Goal: Information Seeking & Learning: Find specific fact

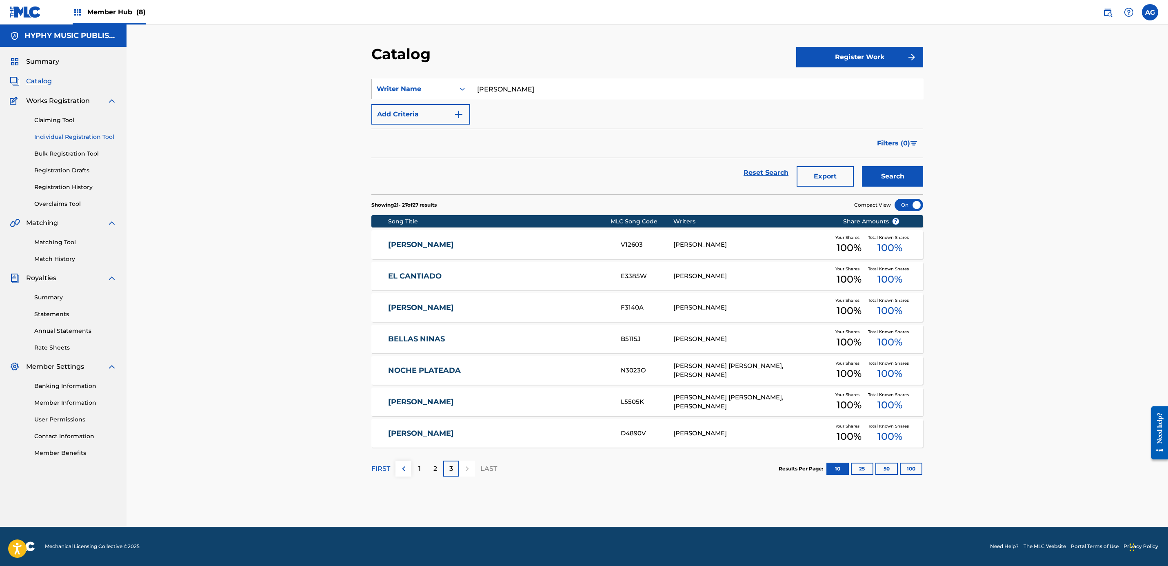
click at [52, 135] on link "Individual Registration Tool" at bounding box center [75, 137] width 82 height 9
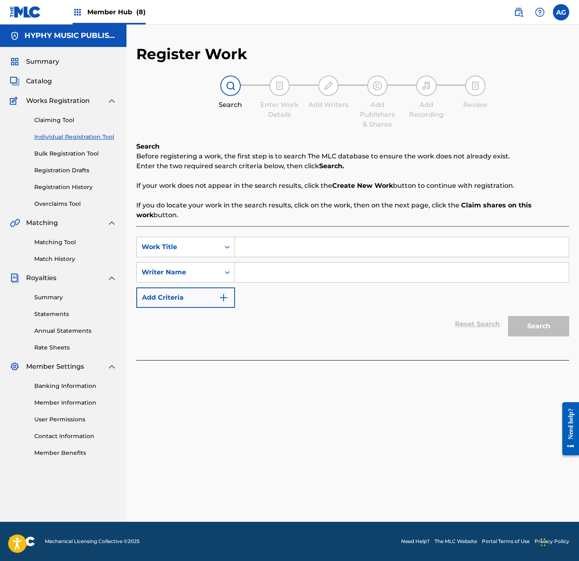
click at [224, 451] on div "Register Work Search Enter Work Details Add Writers Add Publishers & Shares Add…" at bounding box center [353, 283] width 453 height 477
click at [280, 441] on div "Register Work Search Enter Work Details Add Writers Add Publishers & Shares Add…" at bounding box center [353, 283] width 453 height 477
click at [59, 240] on link "Matching Tool" at bounding box center [75, 242] width 82 height 9
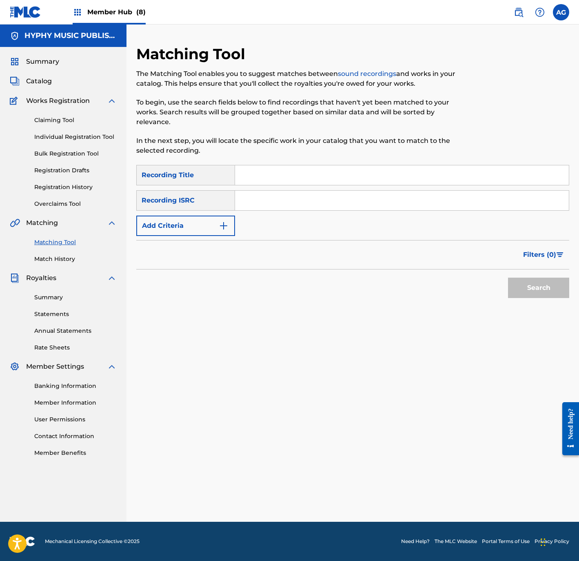
click at [262, 165] on input "Search Form" at bounding box center [402, 175] width 334 height 20
paste input "[PERSON_NAME]"
drag, startPoint x: 324, startPoint y: 162, endPoint x: 195, endPoint y: 160, distance: 129.4
click at [195, 165] on div "SearchWithCriteria22499fb7-ab9d-467f-abb0-bcd44ed25984 Recording Title [PERSON_…" at bounding box center [352, 175] width 433 height 20
type input "justica negra"
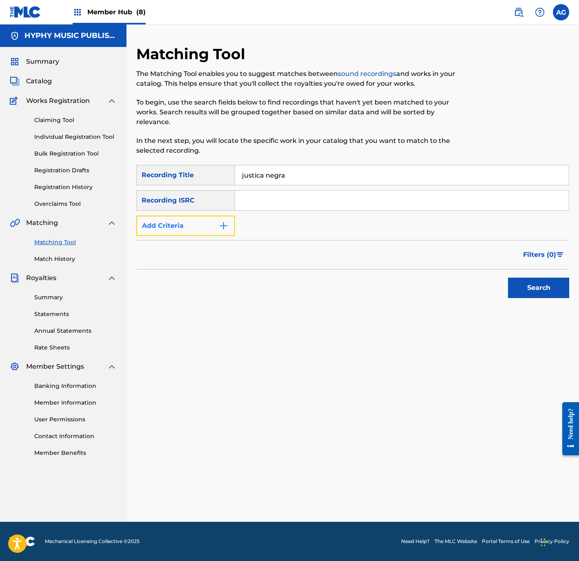
click at [192, 215] on button "Add Criteria" at bounding box center [185, 225] width 99 height 20
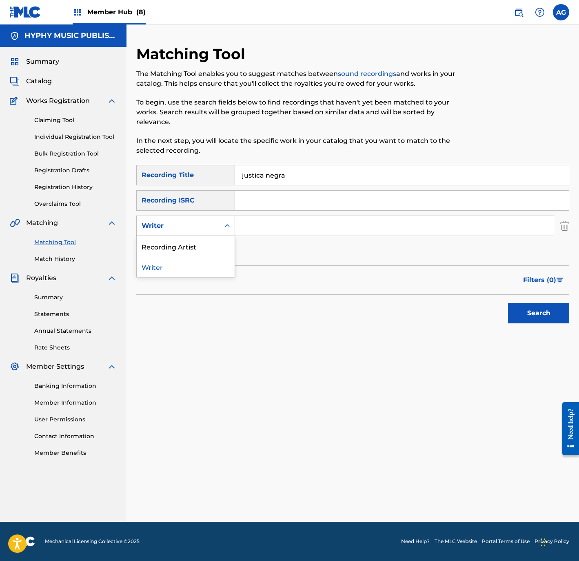
click at [189, 221] on div "Writer" at bounding box center [178, 226] width 73 height 10
click at [187, 236] on div "Recording Artist" at bounding box center [186, 246] width 98 height 20
click at [266, 219] on input "Search Form" at bounding box center [394, 226] width 319 height 20
type input "b"
type input "nobleza de aguilia"
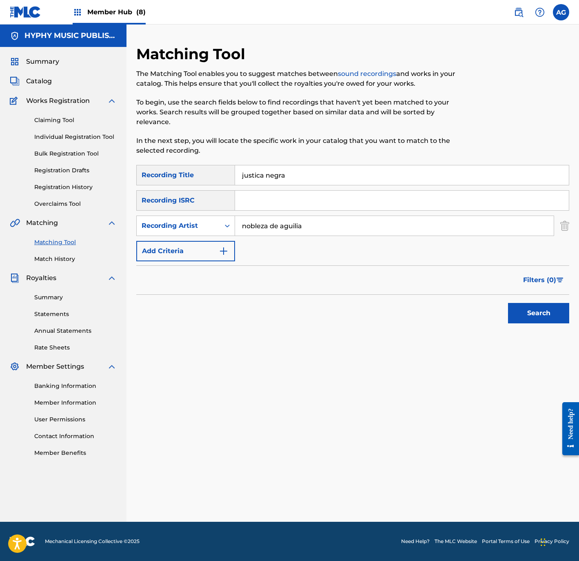
click at [508, 303] on button "Search" at bounding box center [538, 313] width 61 height 20
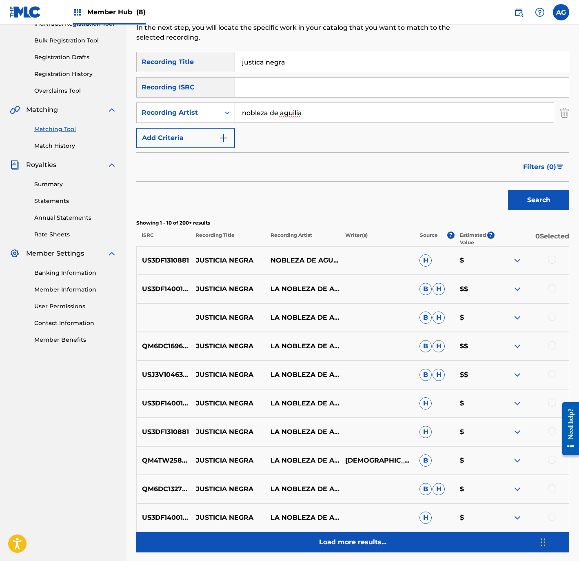
scroll to position [175, 0]
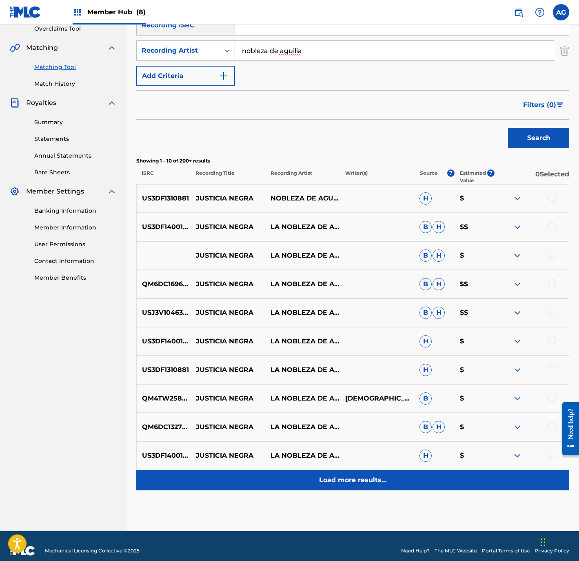
drag, startPoint x: 280, startPoint y: 406, endPoint x: 282, endPoint y: 470, distance: 63.7
click at [355, 475] on p "Load more results..." at bounding box center [352, 480] width 67 height 10
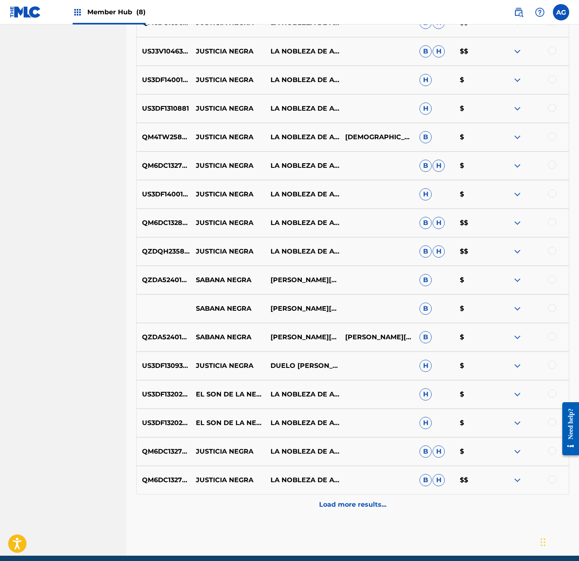
scroll to position [460, 0]
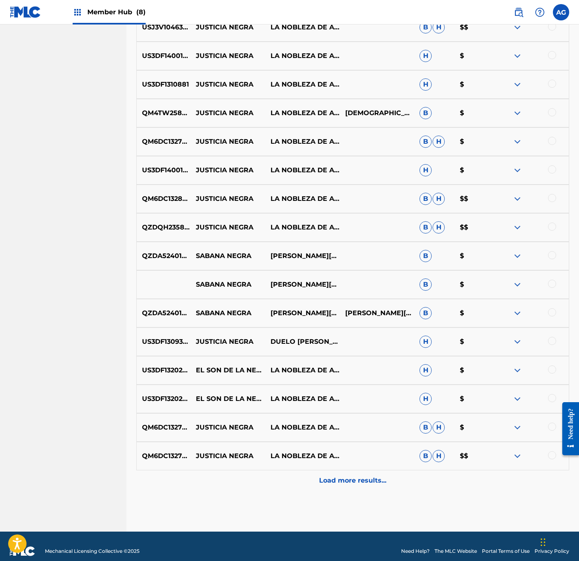
drag, startPoint x: 380, startPoint y: 317, endPoint x: 376, endPoint y: 428, distance: 110.6
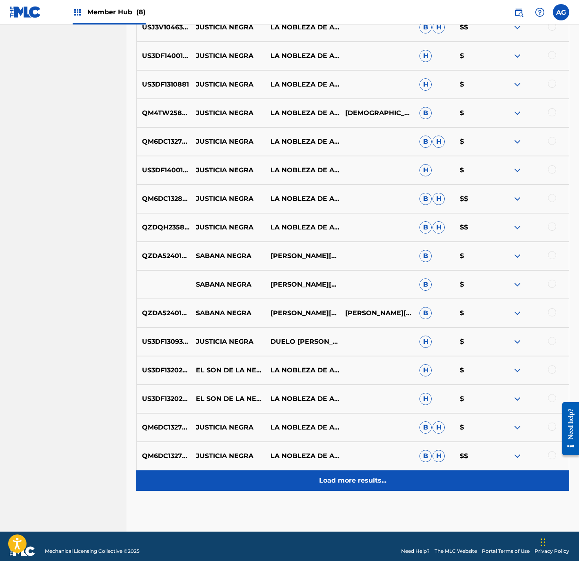
click at [318, 479] on div "Load more results..." at bounding box center [352, 480] width 433 height 20
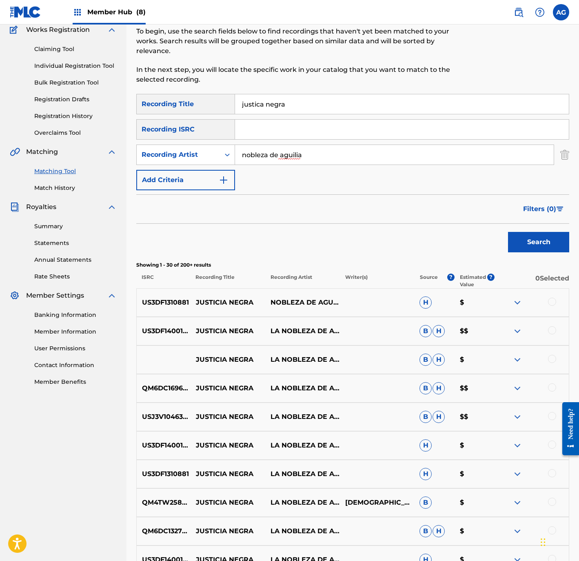
drag, startPoint x: 312, startPoint y: 300, endPoint x: 305, endPoint y: 381, distance: 81.5
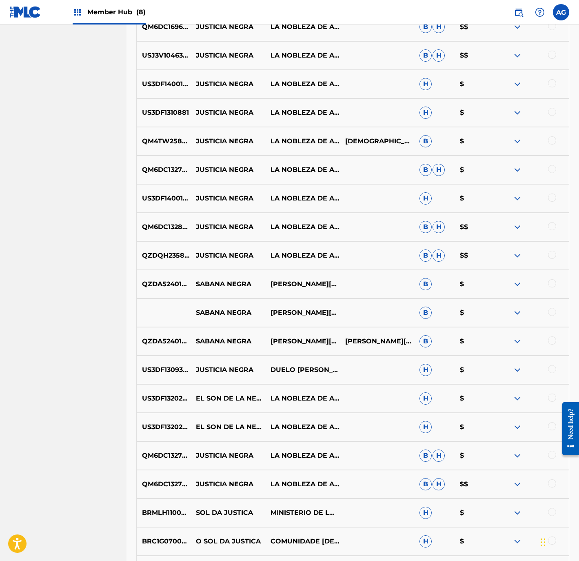
scroll to position [746, 0]
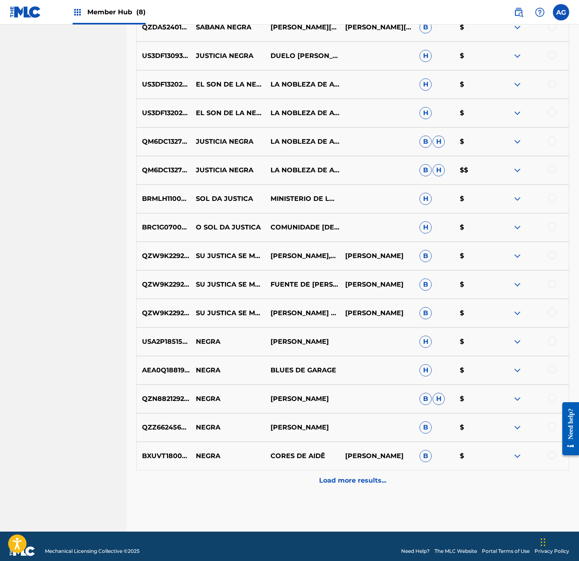
drag, startPoint x: 227, startPoint y: 222, endPoint x: 180, endPoint y: 350, distance: 136.3
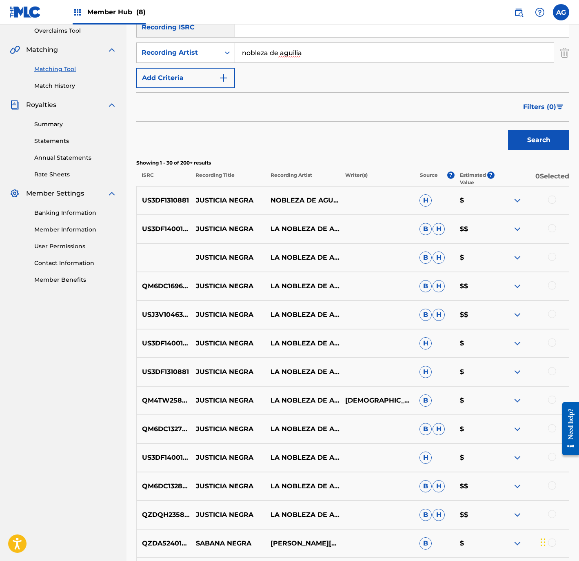
scroll to position [0, 0]
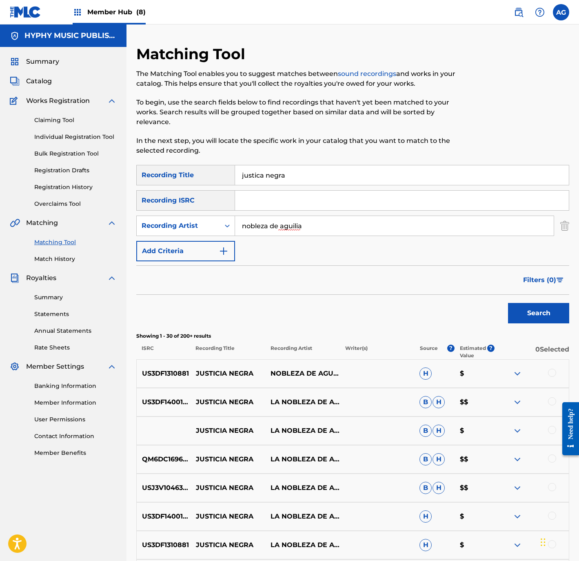
drag, startPoint x: 255, startPoint y: 323, endPoint x: 298, endPoint y: 210, distance: 121.3
click at [229, 369] on p "JUSTICIA NEGRA" at bounding box center [228, 374] width 75 height 10
copy p "JUSTICIA NEGRA"
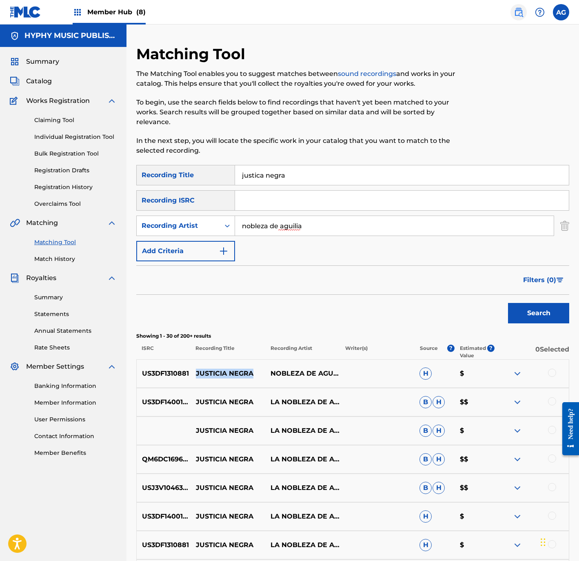
click at [520, 12] on img at bounding box center [519, 12] width 10 height 10
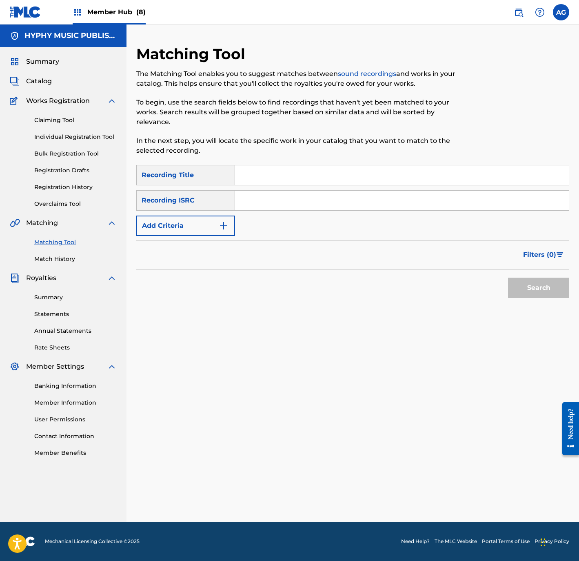
click at [267, 168] on input "Search Form" at bounding box center [402, 175] width 334 height 20
type input "odio de muerte"
click at [508, 278] on button "Search" at bounding box center [538, 288] width 61 height 20
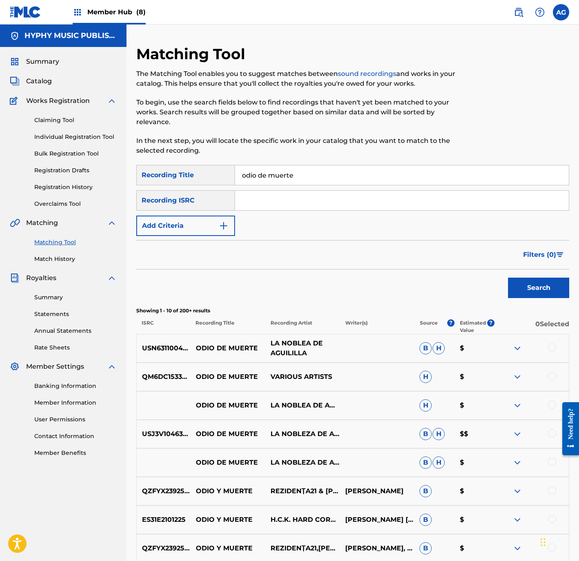
click at [304, 338] on p "LA NOBLEA DE AGUILILLA" at bounding box center [302, 348] width 75 height 20
copy div "LA NOBLEA DE AGUILILLA"
click at [171, 218] on button "Add Criteria" at bounding box center [185, 225] width 99 height 20
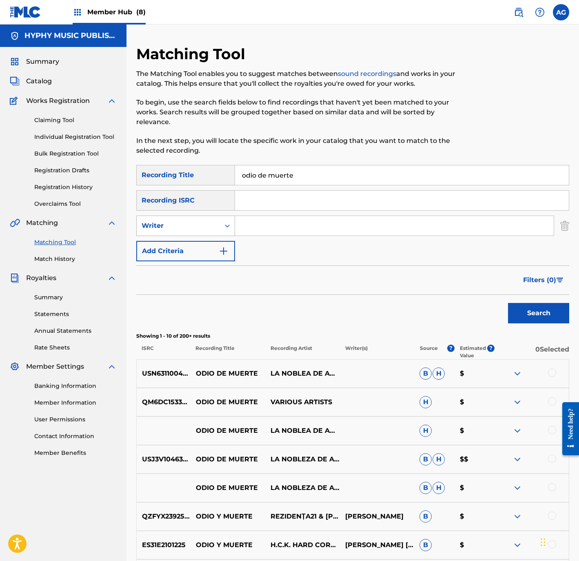
click at [173, 221] on div "Writer" at bounding box center [178, 226] width 73 height 10
click at [184, 236] on div "Recording Artist" at bounding box center [186, 246] width 98 height 20
click at [255, 220] on input "Search Form" at bounding box center [394, 226] width 319 height 20
paste input "LA NOBLEA DE AGUILILLA"
type input "LA NOBLEA DE AGUILILLA"
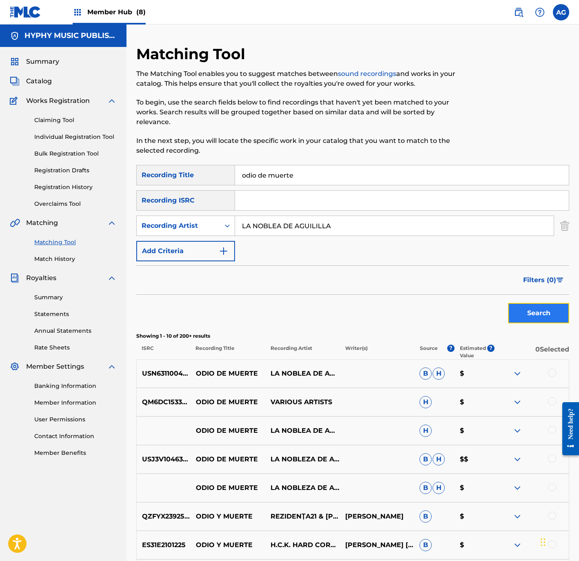
click at [522, 303] on button "Search" at bounding box center [538, 313] width 61 height 20
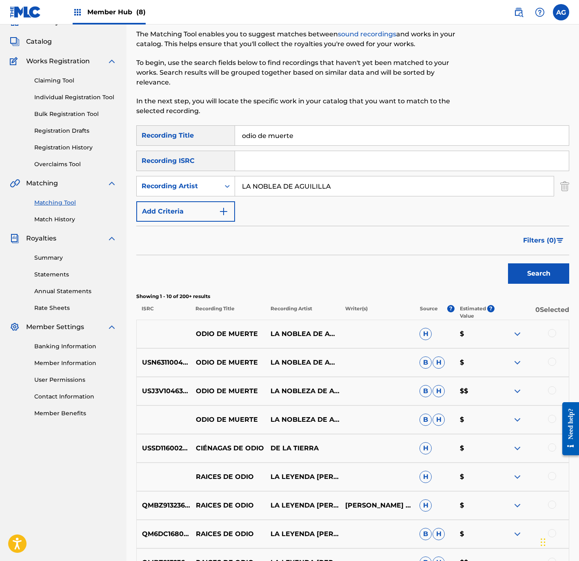
scroll to position [61, 0]
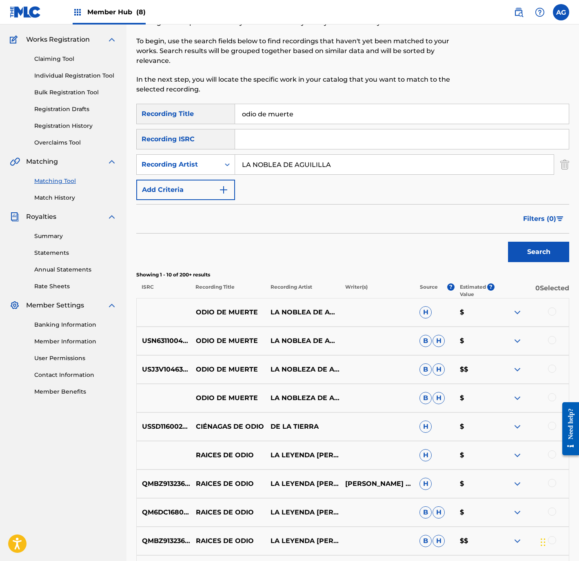
click at [218, 307] on p "ODIO DE MUERTE" at bounding box center [228, 312] width 75 height 10
copy p "ODIO DE MUERTE"
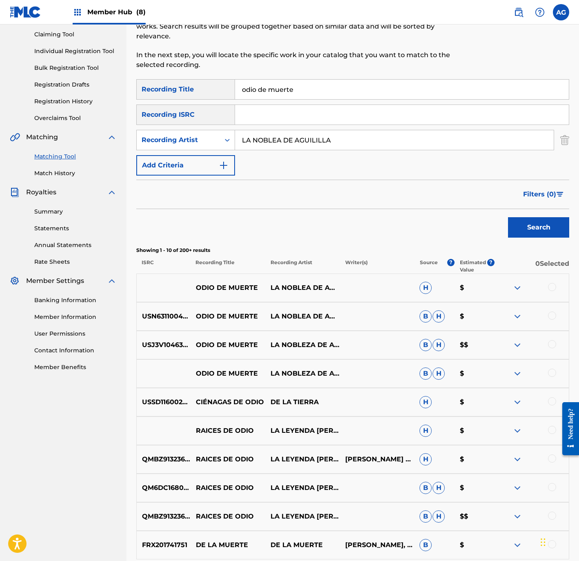
scroll to position [0, 0]
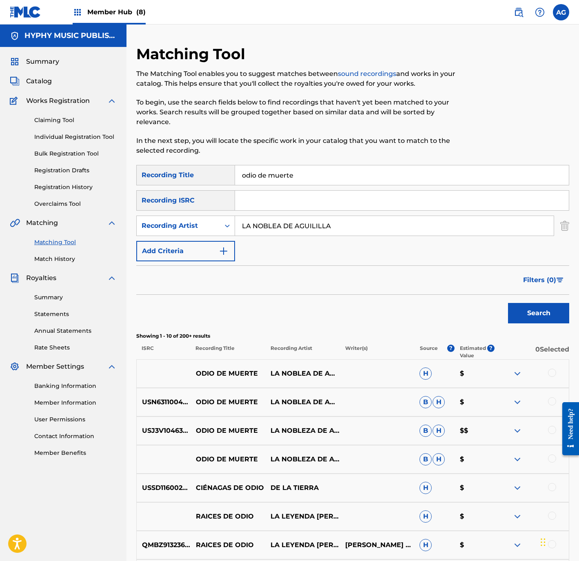
drag, startPoint x: 360, startPoint y: 441, endPoint x: 373, endPoint y: 181, distance: 260.3
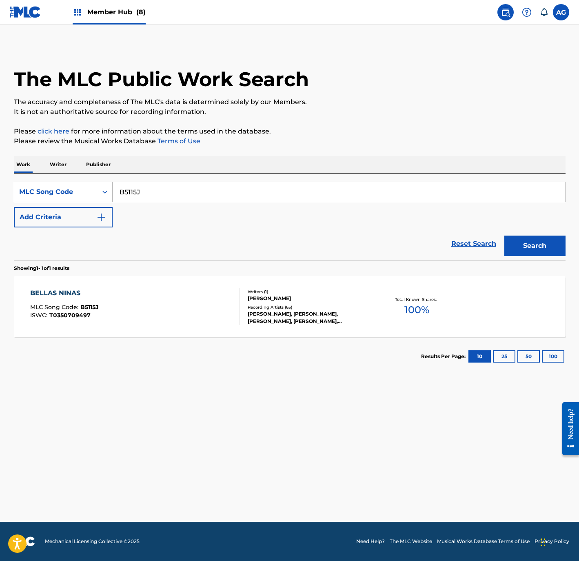
click at [50, 195] on div "MLC Song Code" at bounding box center [55, 192] width 73 height 10
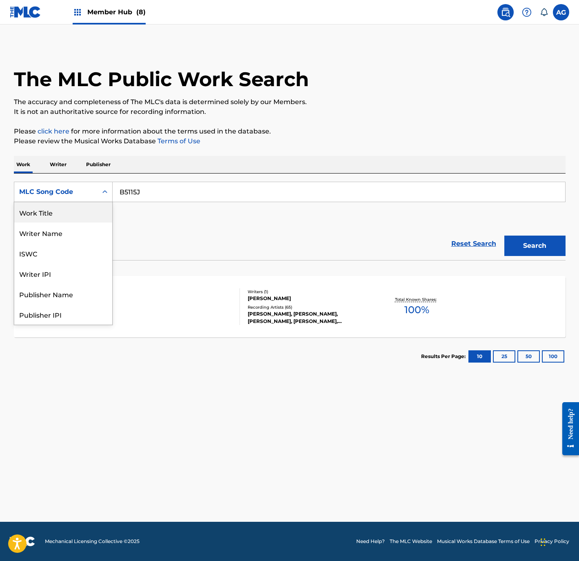
click at [75, 213] on div "Work Title" at bounding box center [63, 212] width 98 height 20
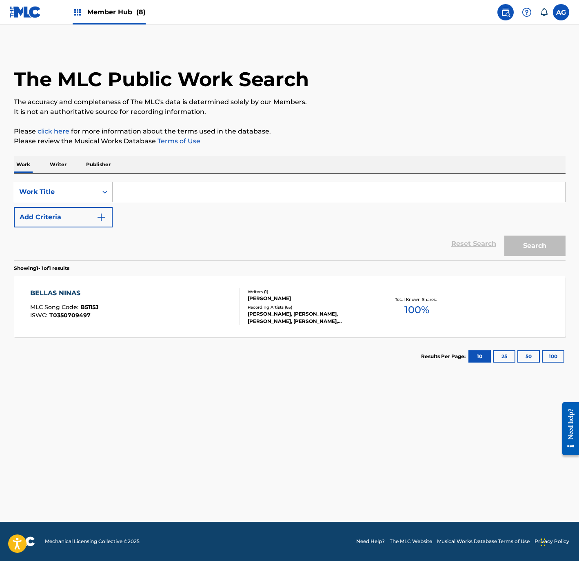
click at [160, 190] on input "Search Form" at bounding box center [339, 192] width 453 height 20
click at [504, 235] on button "Search" at bounding box center [534, 245] width 61 height 20
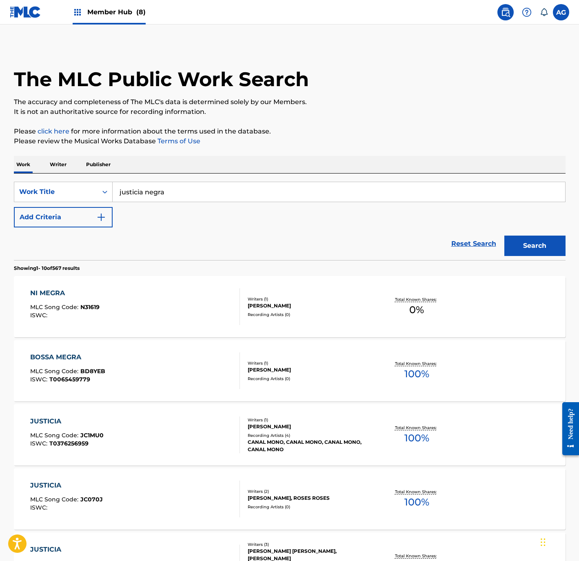
click at [504, 235] on button "Search" at bounding box center [534, 245] width 61 height 20
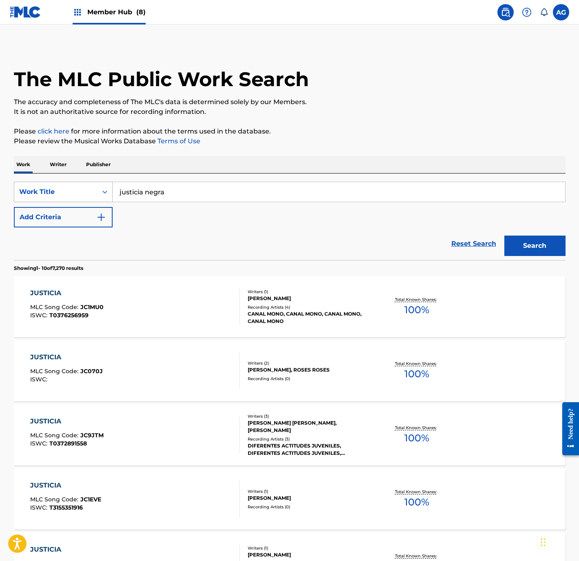
drag, startPoint x: 200, startPoint y: 190, endPoint x: 63, endPoint y: 193, distance: 137.1
click at [64, 192] on div "SearchWithCriteria23fabf3e-da92-4d47-905b-4b3fb38ae9af Work Title justicia negra" at bounding box center [290, 192] width 552 height 20
paste input "JUSTICIA NEGRA"
click at [559, 245] on button "Search" at bounding box center [534, 245] width 61 height 20
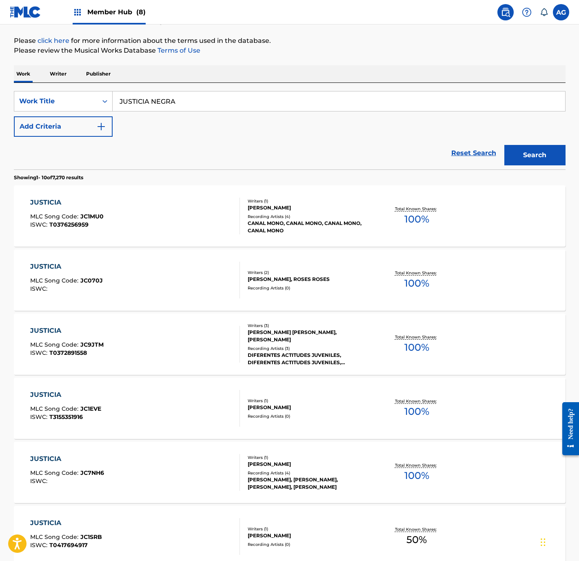
scroll to position [438, 0]
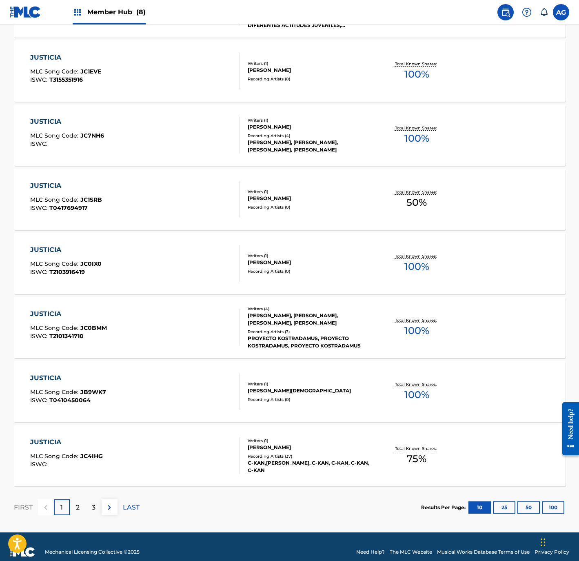
drag, startPoint x: 209, startPoint y: 256, endPoint x: 211, endPoint y: 352, distance: 95.5
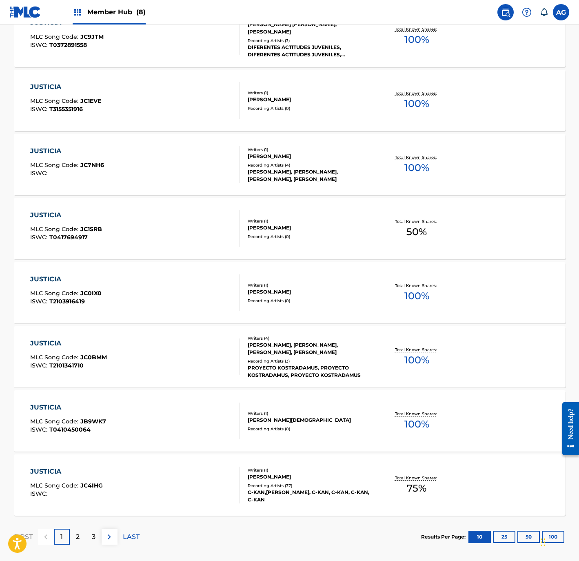
scroll to position [377, 0]
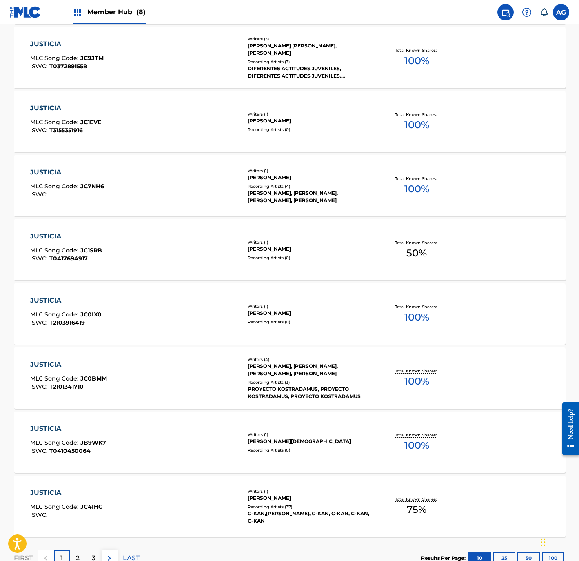
drag, startPoint x: 193, startPoint y: 389, endPoint x: 211, endPoint y: 246, distance: 143.0
drag, startPoint x: 281, startPoint y: 101, endPoint x: 111, endPoint y: 143, distance: 174.6
drag, startPoint x: 101, startPoint y: 158, endPoint x: 192, endPoint y: -42, distance: 220.6
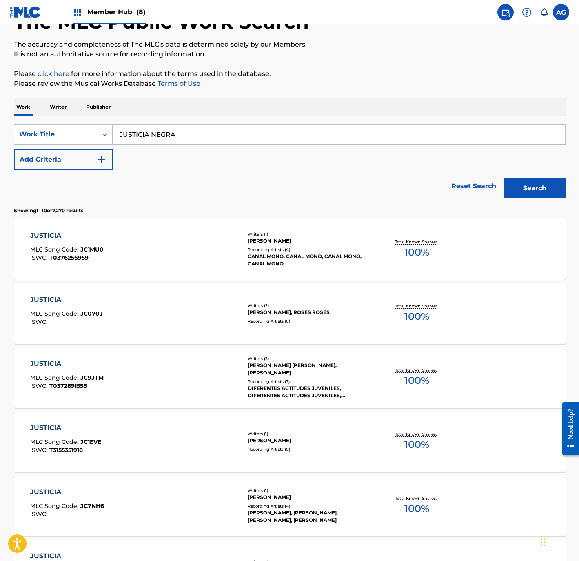
scroll to position [15, 0]
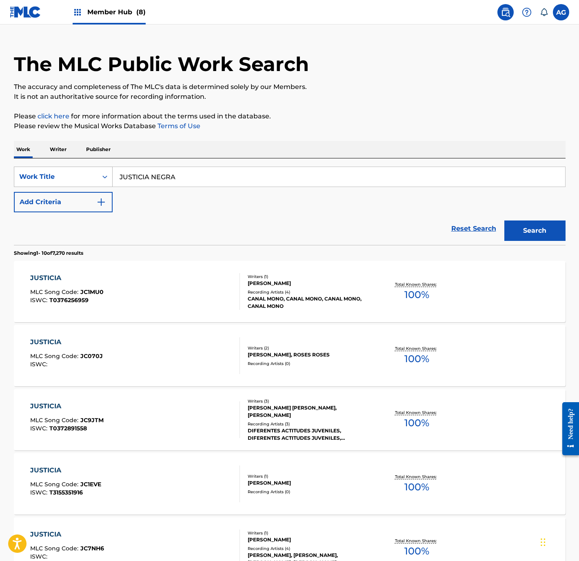
drag, startPoint x: 230, startPoint y: 174, endPoint x: 16, endPoint y: 180, distance: 214.3
click at [15, 180] on div "SearchWithCriteria23fabf3e-da92-4d47-905b-4b3fb38ae9af Work Title JUSTICIA NEGRA" at bounding box center [290, 177] width 552 height 20
paste input "ODIO DE MUERTE"
type input "ODIO DE MUERTE"
click at [553, 224] on button "Search" at bounding box center [534, 230] width 61 height 20
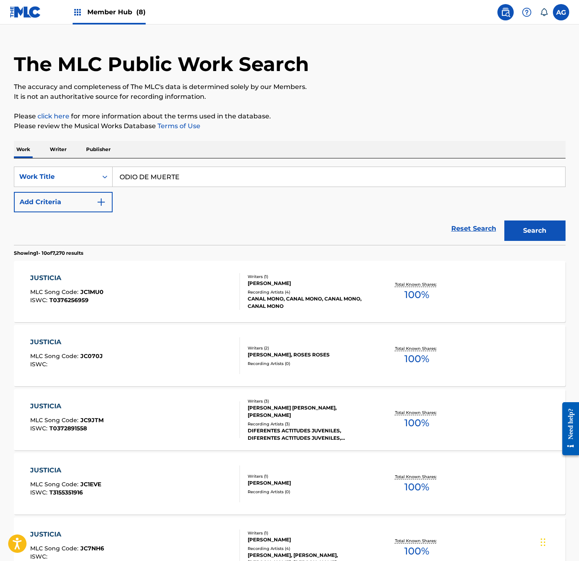
scroll to position [0, 0]
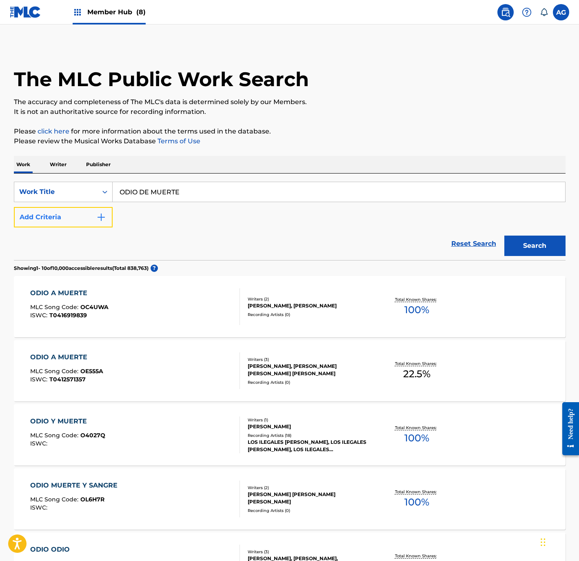
click at [66, 214] on button "Add Criteria" at bounding box center [63, 217] width 99 height 20
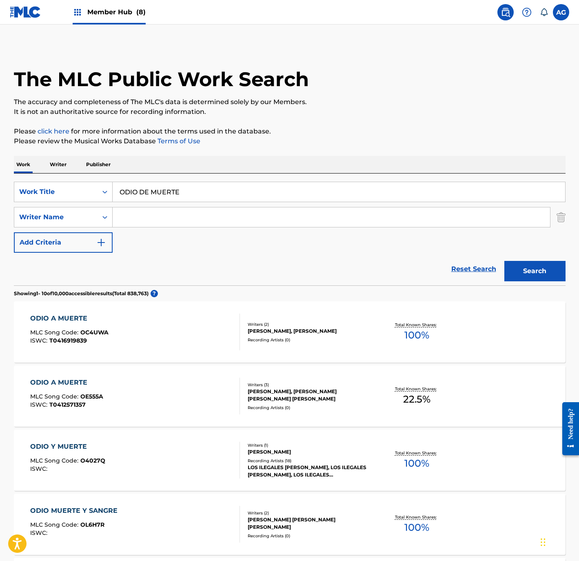
click at [152, 220] on input "Search Form" at bounding box center [331, 217] width 437 height 20
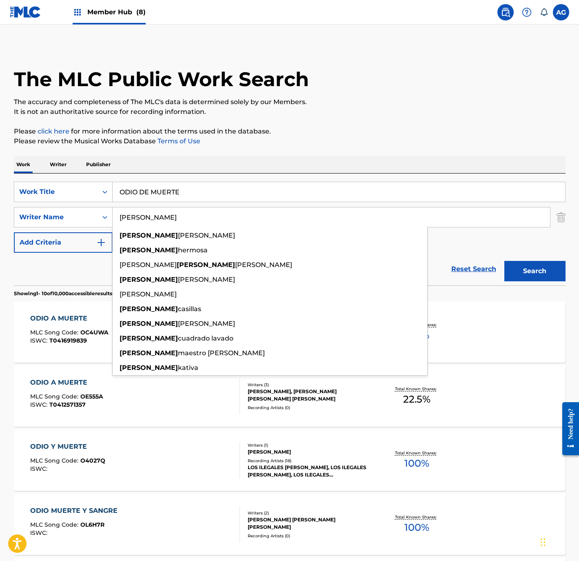
type input "moises"
click at [504, 261] on button "Search" at bounding box center [534, 271] width 61 height 20
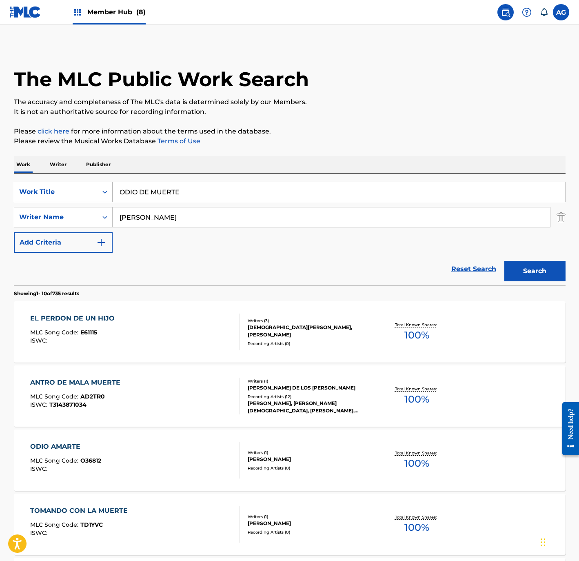
drag, startPoint x: 202, startPoint y: 194, endPoint x: 51, endPoint y: 193, distance: 150.6
click at [51, 193] on div "SearchWithCriteria23fabf3e-da92-4d47-905b-4b3fb38ae9af Work Title ODIO DE MUERTE" at bounding box center [290, 192] width 552 height 20
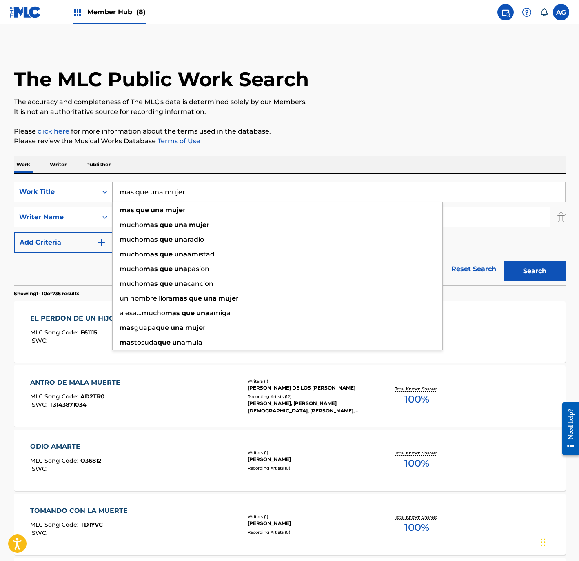
type input "mas que una mujer"
click at [504, 261] on button "Search" at bounding box center [534, 271] width 61 height 20
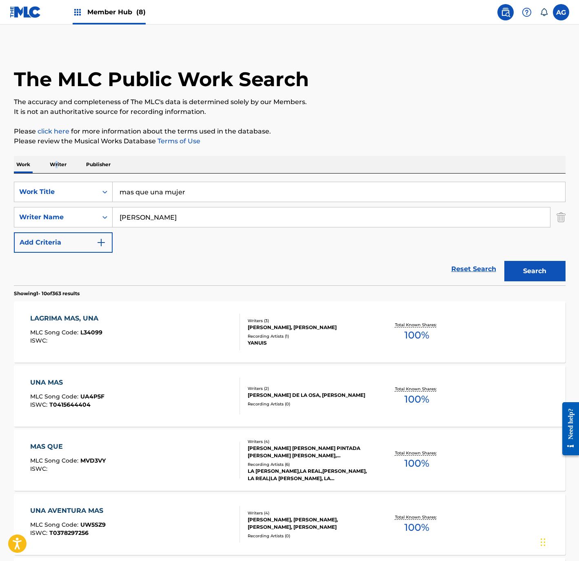
click at [56, 163] on p "Writer" at bounding box center [58, 164] width 22 height 17
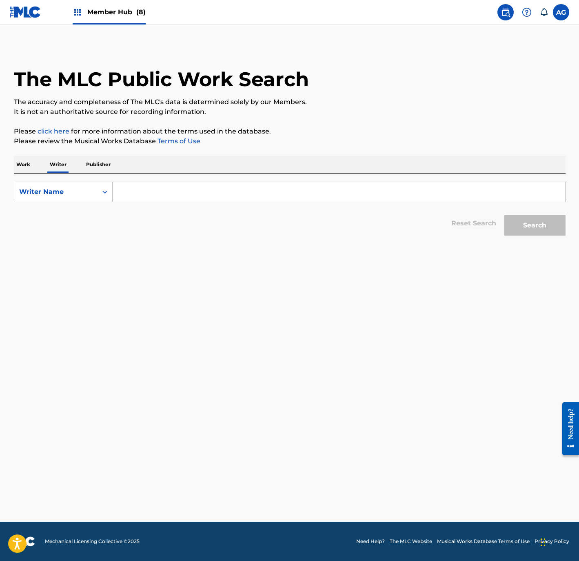
drag, startPoint x: 56, startPoint y: 163, endPoint x: 147, endPoint y: 193, distance: 96.0
click at [147, 193] on input "Search Form" at bounding box center [339, 192] width 453 height 20
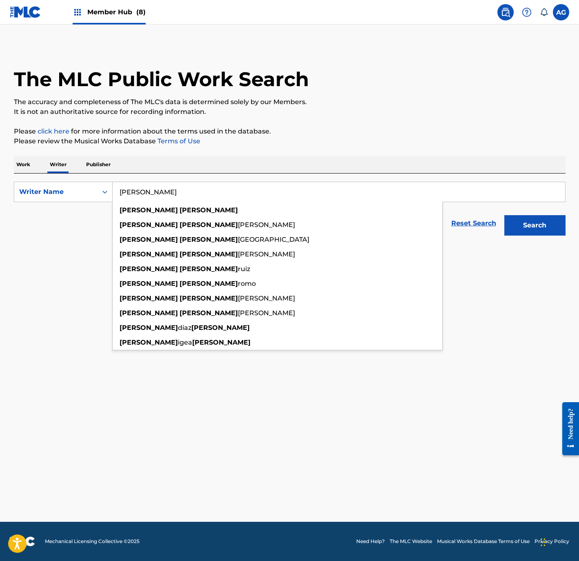
type input "moises garcia"
click at [504, 215] on button "Search" at bounding box center [534, 225] width 61 height 20
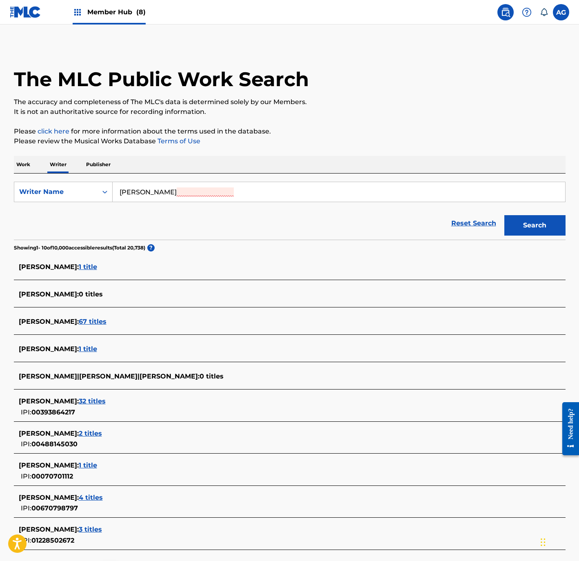
click at [92, 320] on span "67 titles" at bounding box center [93, 322] width 28 height 8
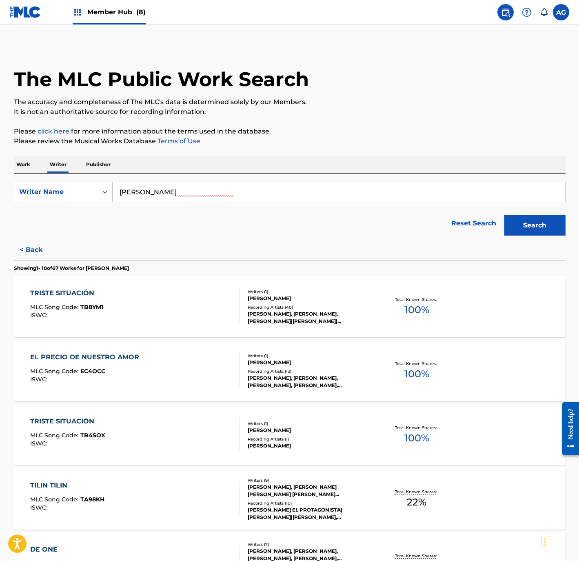
drag, startPoint x: 158, startPoint y: 331, endPoint x: 165, endPoint y: 371, distance: 41.0
drag, startPoint x: 171, startPoint y: 425, endPoint x: 171, endPoint y: 488, distance: 62.9
drag, startPoint x: 54, startPoint y: 103, endPoint x: 39, endPoint y: 154, distance: 53.2
click at [18, 248] on button "< Back" at bounding box center [38, 250] width 49 height 20
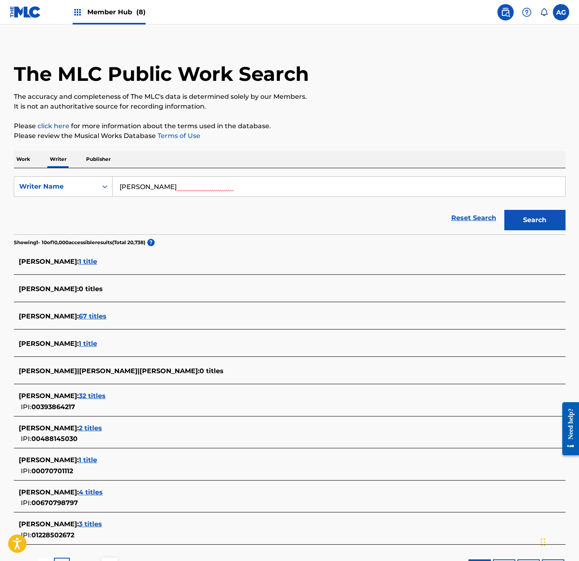
drag, startPoint x: 263, startPoint y: 233, endPoint x: 266, endPoint y: 242, distance: 9.3
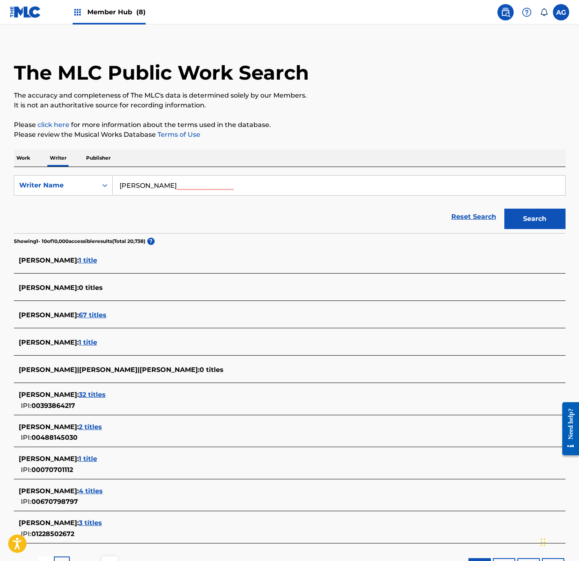
click at [94, 391] on span "32 titles" at bounding box center [92, 395] width 27 height 8
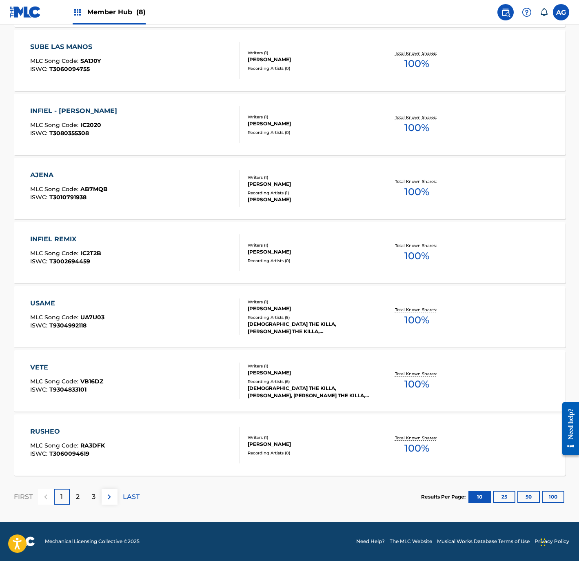
scroll to position [0, 0]
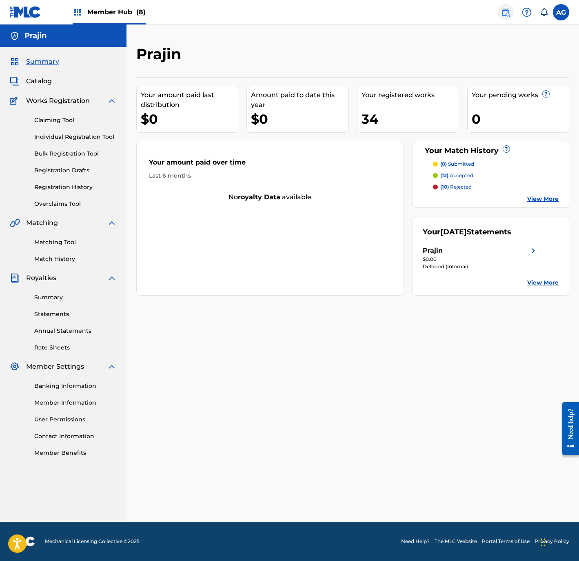
click at [506, 15] on img at bounding box center [506, 12] width 10 height 10
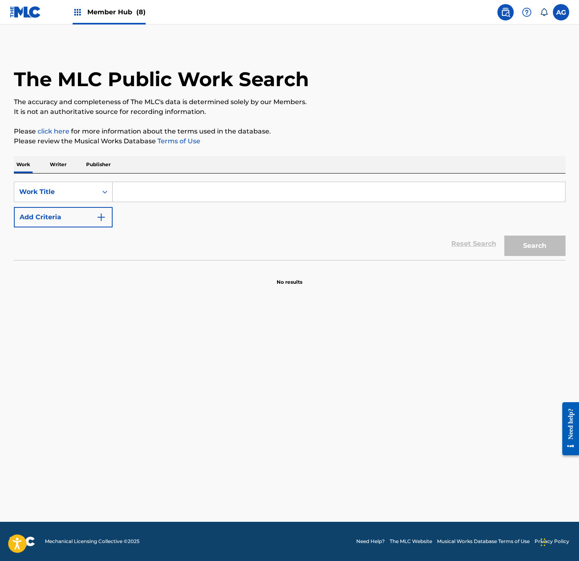
click at [60, 165] on p "Writer" at bounding box center [58, 164] width 22 height 17
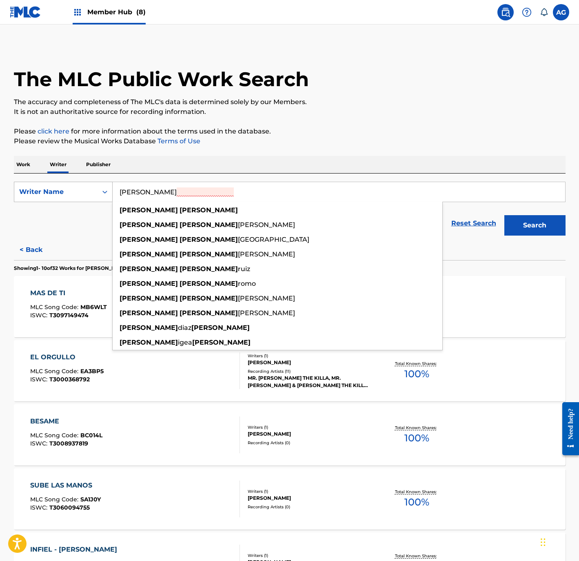
drag, startPoint x: 60, startPoint y: 165, endPoint x: 67, endPoint y: 189, distance: 24.1
click at [67, 189] on div "SearchWithCriteria6ffdc6a5-c860-4770-8b06-c023481b0e16 Writer Name moises garci…" at bounding box center [290, 192] width 552 height 20
paste input "[PERSON_NAME]"
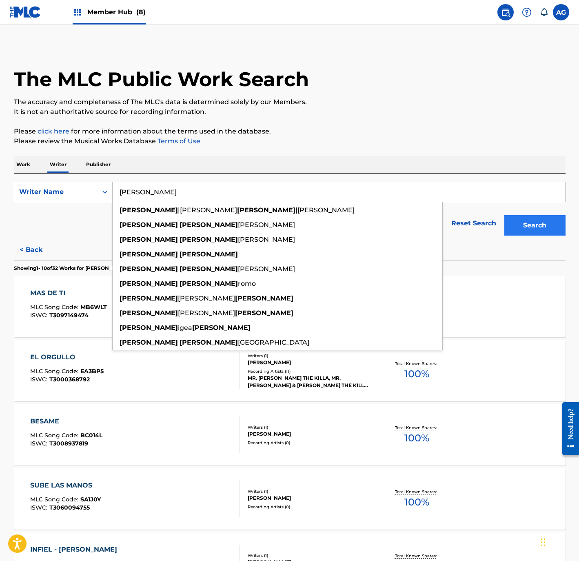
type input "[PERSON_NAME]"
click at [534, 227] on button "Search" at bounding box center [534, 225] width 61 height 20
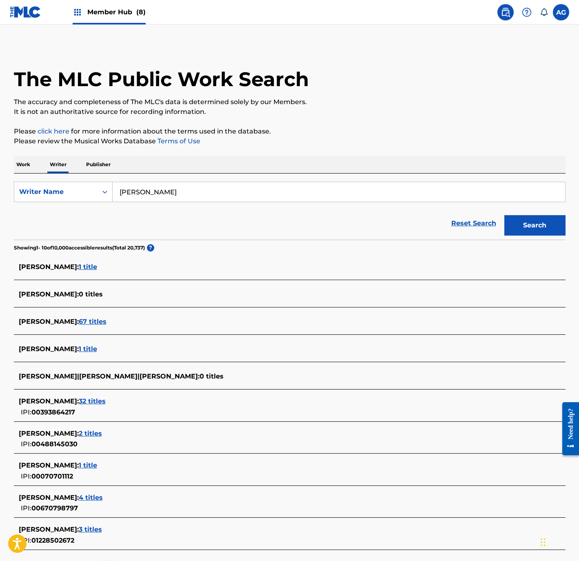
click at [92, 431] on span "2 titles" at bounding box center [90, 433] width 23 height 8
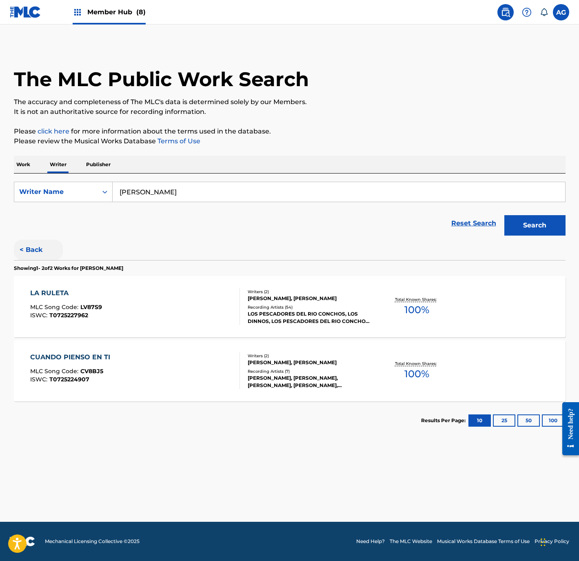
click at [38, 244] on button "< Back" at bounding box center [38, 250] width 49 height 20
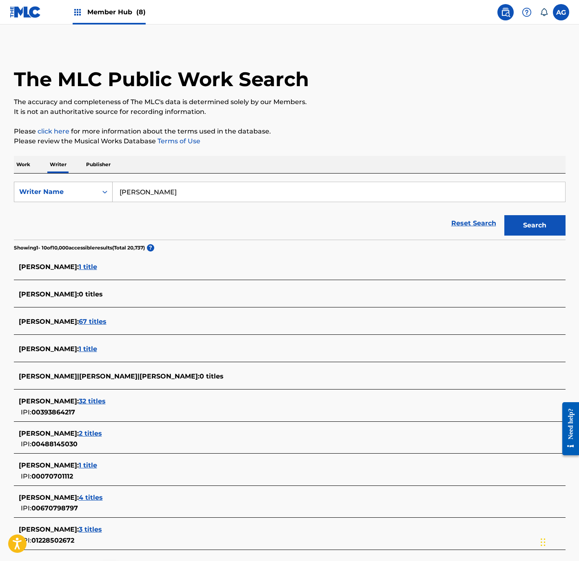
click at [76, 196] on div "Writer Name" at bounding box center [55, 192] width 73 height 10
drag, startPoint x: 248, startPoint y: 222, endPoint x: 256, endPoint y: 222, distance: 8.6
click at [249, 222] on div "Reset Search Search" at bounding box center [290, 223] width 552 height 33
click at [84, 194] on div "Writer Name" at bounding box center [55, 192] width 73 height 10
click at [73, 207] on div "Writer IPI" at bounding box center [63, 212] width 98 height 20
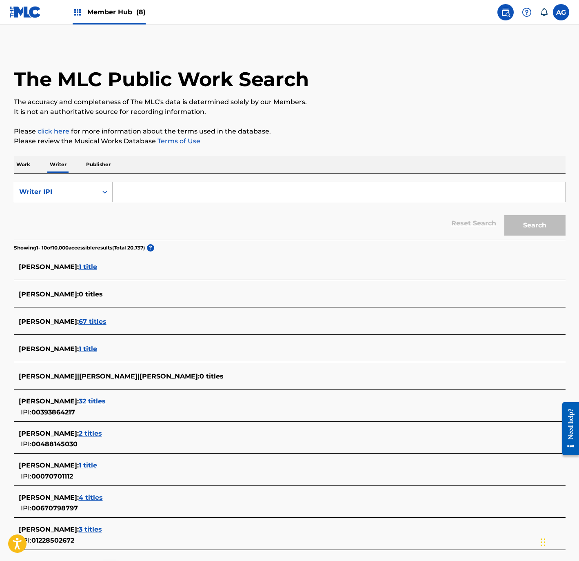
drag, startPoint x: 231, startPoint y: 193, endPoint x: 242, endPoint y: 195, distance: 10.4
click at [231, 193] on input "Search Form" at bounding box center [339, 192] width 453 height 20
paste input "488144915"
click at [534, 233] on button "Search" at bounding box center [534, 225] width 61 height 20
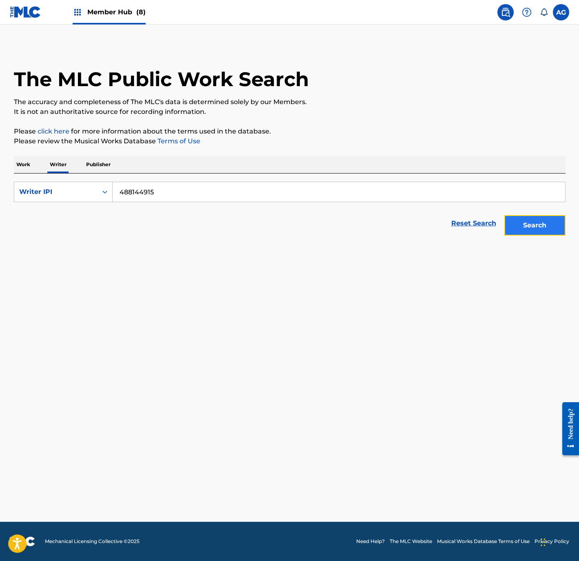
click at [544, 219] on button "Search" at bounding box center [534, 225] width 61 height 20
click at [544, 219] on div "Search" at bounding box center [532, 223] width 65 height 33
click at [217, 180] on div "SearchWithCriteria6a4b5d01-faee-4788-a0f8-05dee1100d98 Writer IPI 488144915 Res…" at bounding box center [290, 206] width 552 height 66
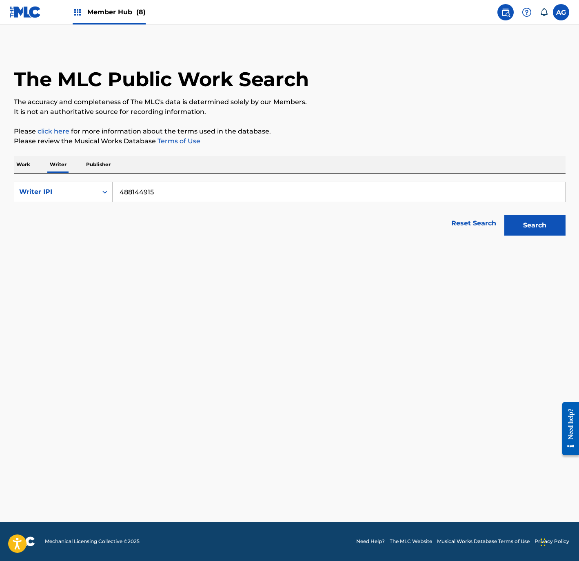
drag, startPoint x: 209, startPoint y: 187, endPoint x: 98, endPoint y: 179, distance: 111.3
click at [96, 177] on div "SearchWithCriteria6a4b5d01-faee-4788-a0f8-05dee1100d98 Writer IPI 488144915 Res…" at bounding box center [290, 206] width 552 height 66
paste input "00488145030"
type input "00488145030"
click at [545, 228] on button "Search" at bounding box center [534, 225] width 61 height 20
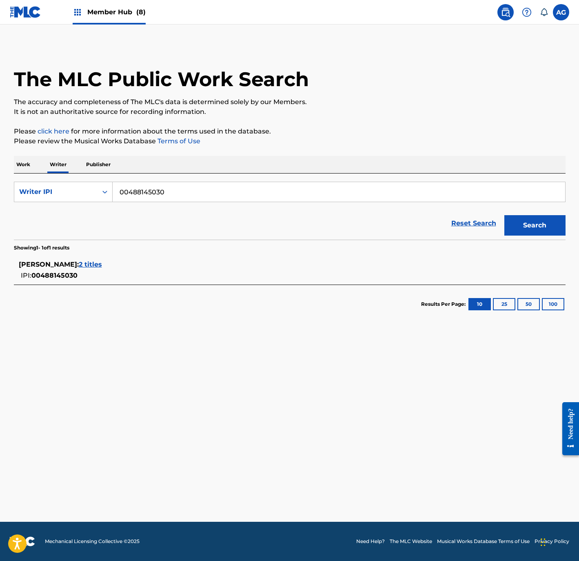
click at [102, 262] on div "MOISES GARCIA : 2 titles" at bounding box center [279, 265] width 521 height 10
